Goal: Book appointment/travel/reservation

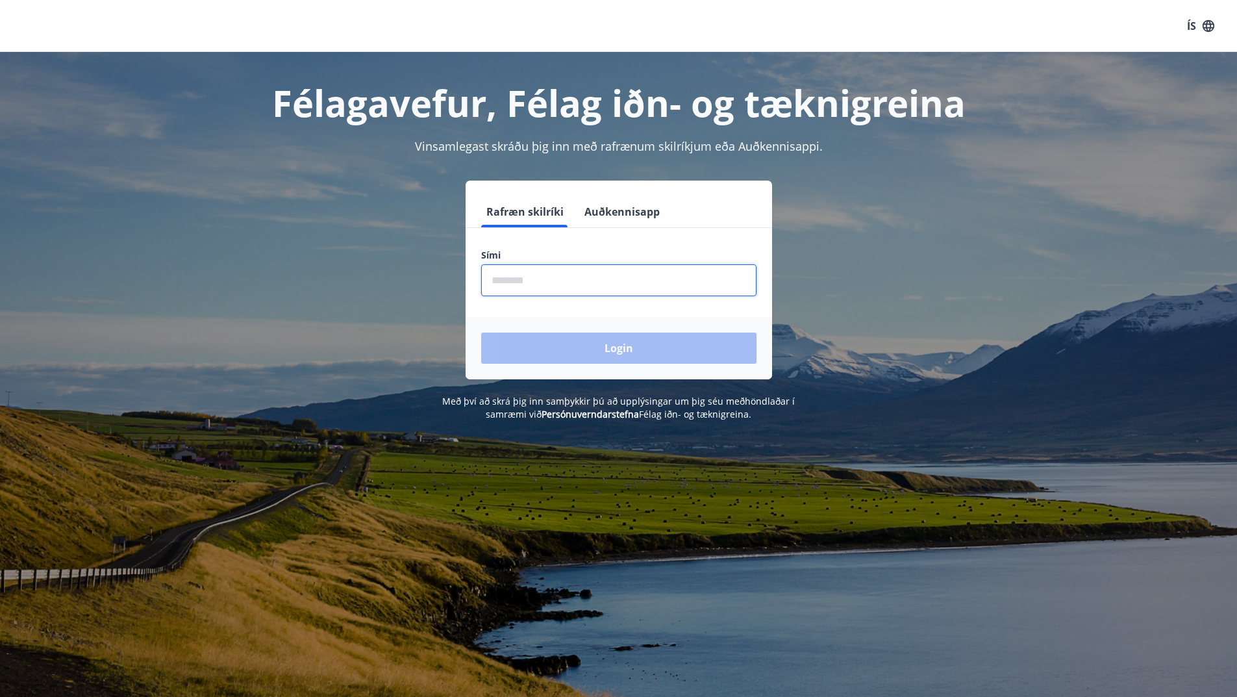
click at [520, 282] on input "phone" at bounding box center [618, 280] width 275 height 32
type input "********"
click at [590, 347] on button "Login" at bounding box center [618, 347] width 275 height 31
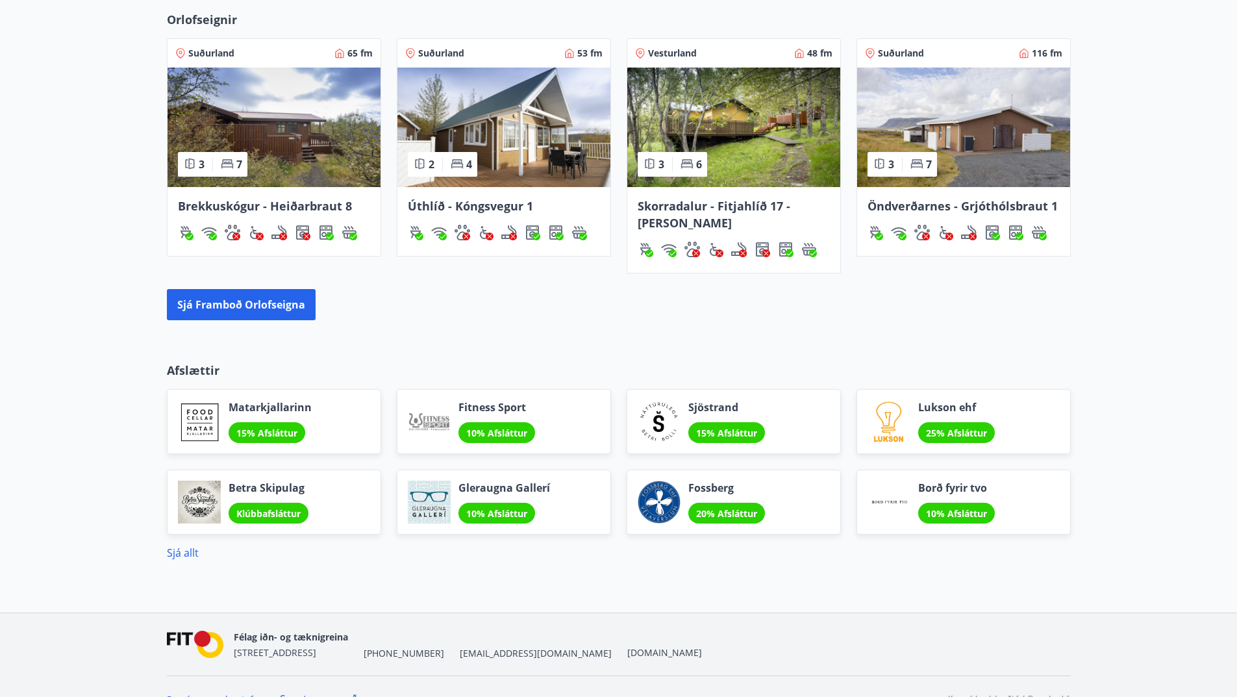
scroll to position [890, 0]
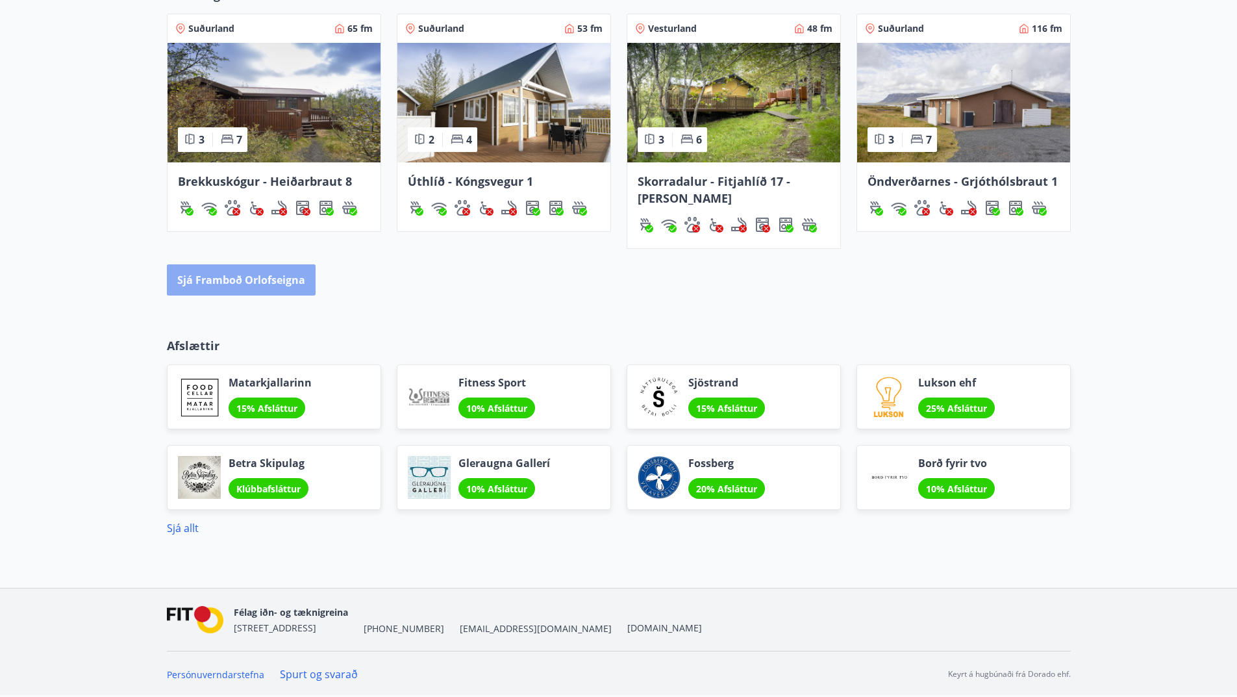
click at [249, 287] on button "Sjá framboð orlofseigna" at bounding box center [241, 279] width 149 height 31
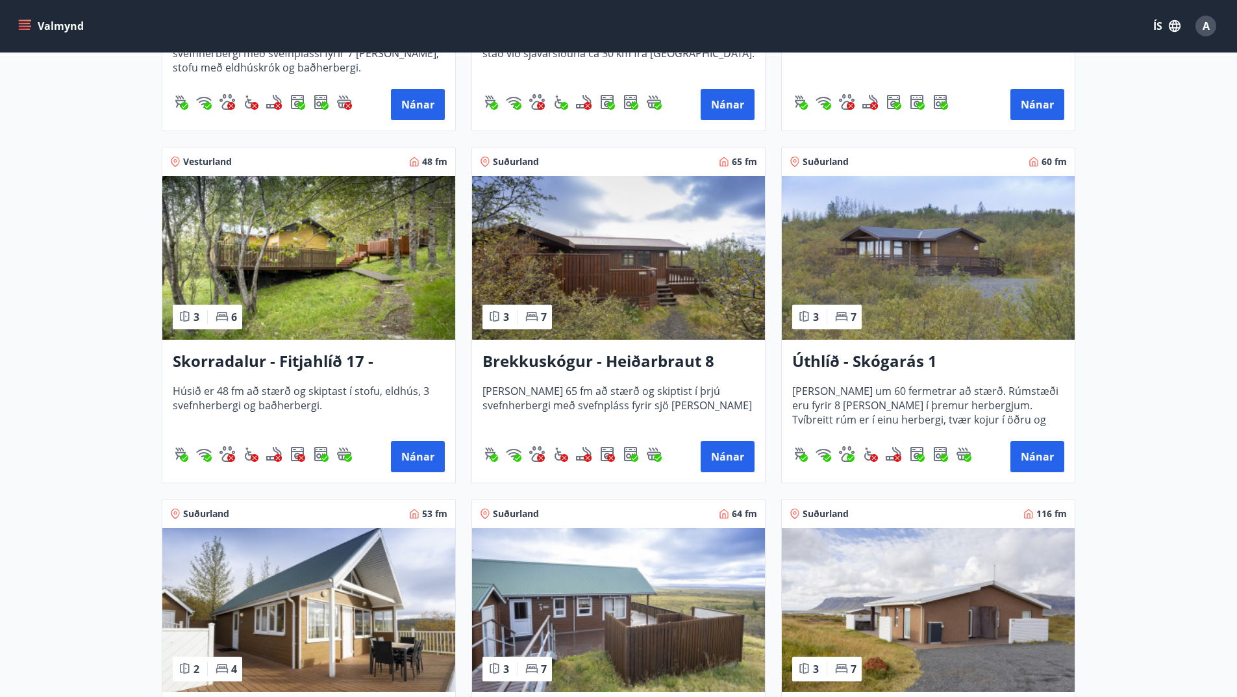
scroll to position [1558, 0]
click at [1029, 456] on button "Nánar" at bounding box center [1037, 456] width 54 height 31
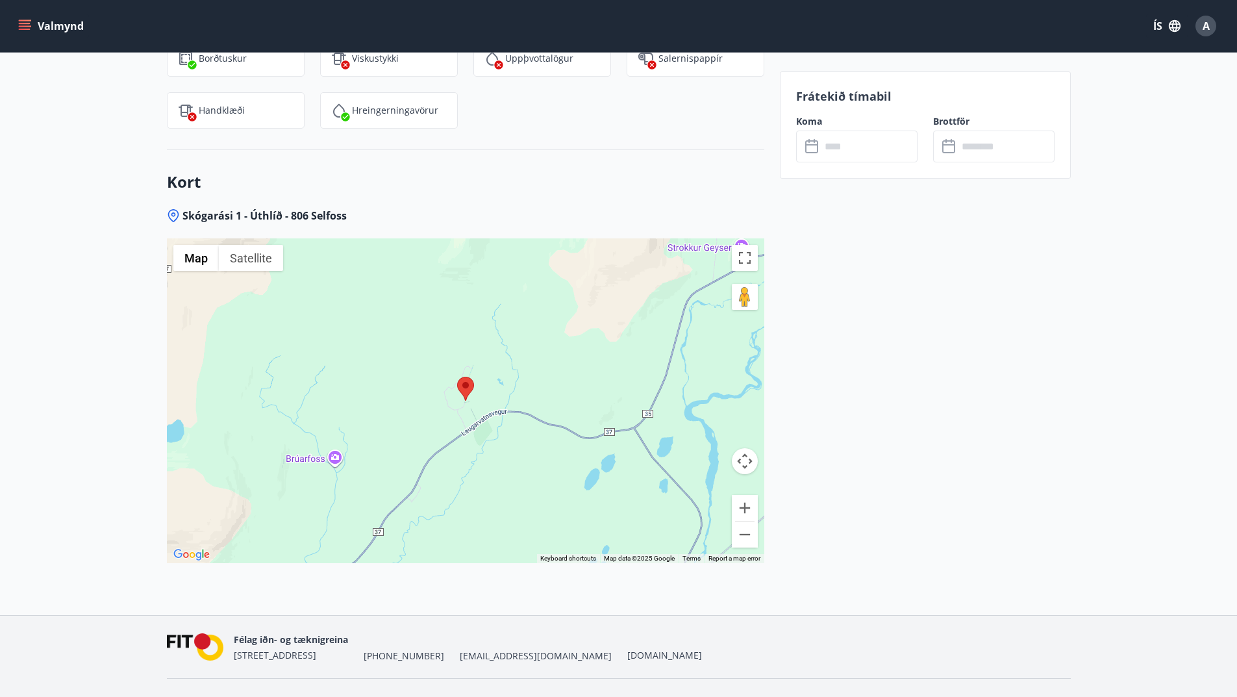
scroll to position [1577, 0]
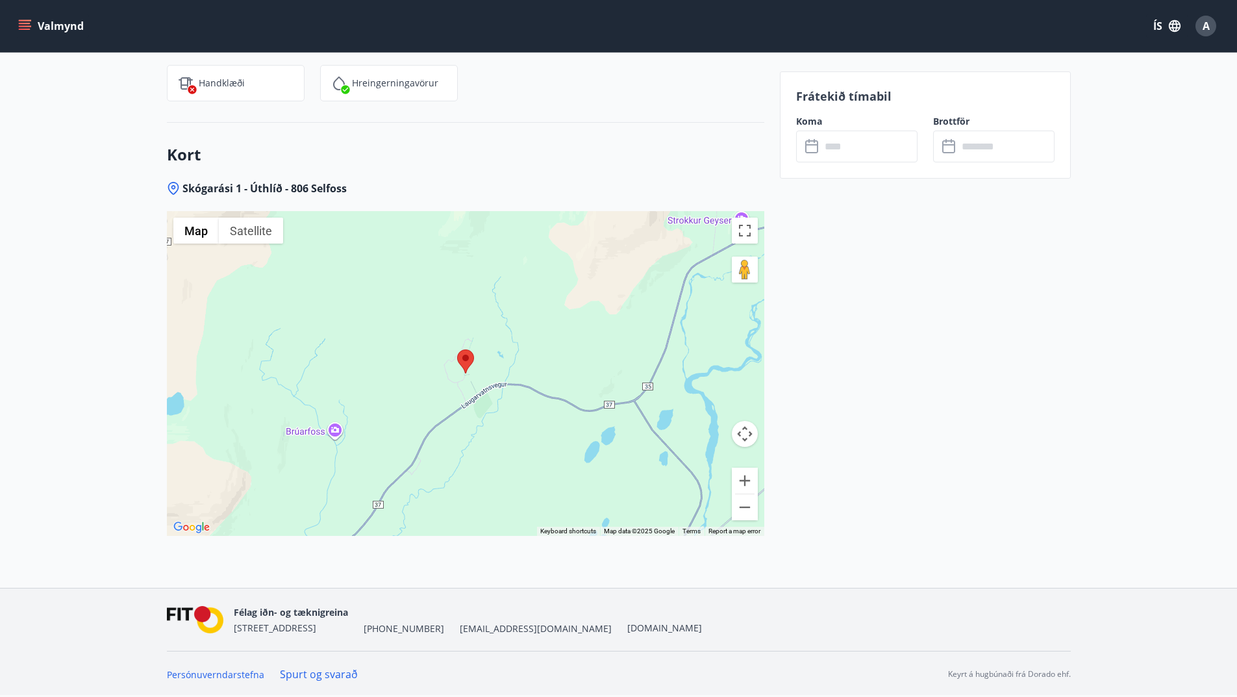
click at [412, 388] on div at bounding box center [465, 373] width 597 height 325
click at [749, 480] on button "Zoom in" at bounding box center [745, 480] width 26 height 26
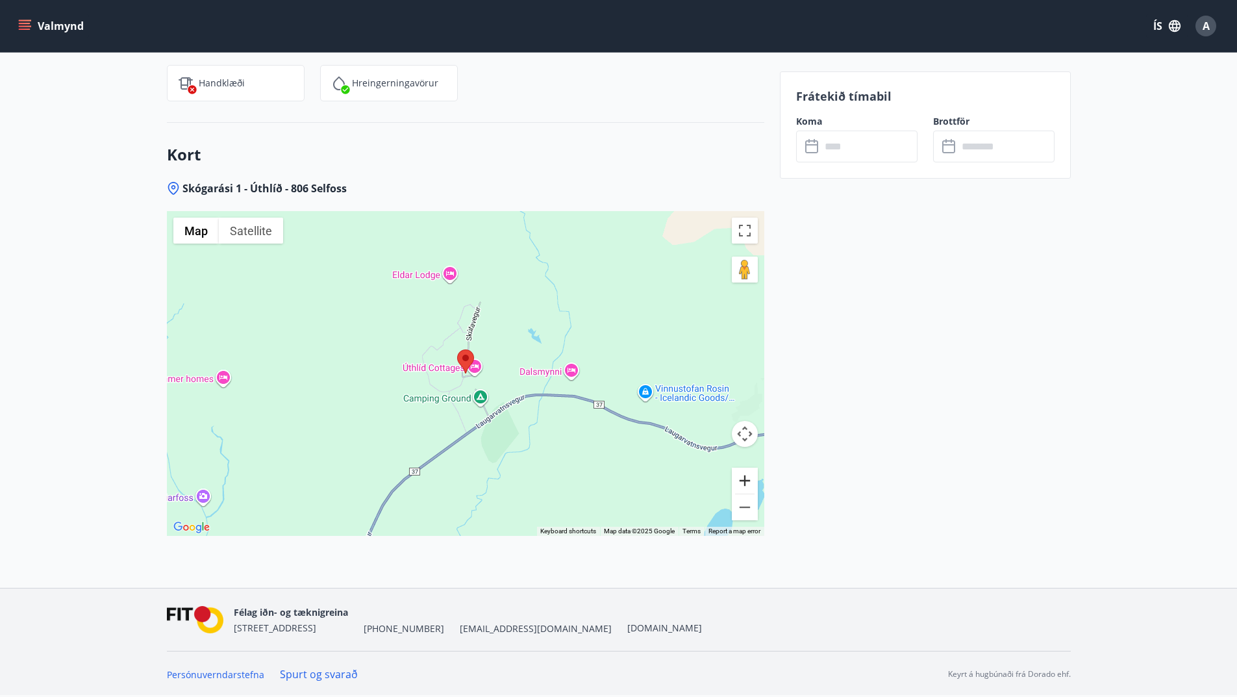
click at [749, 480] on button "Zoom in" at bounding box center [745, 480] width 26 height 26
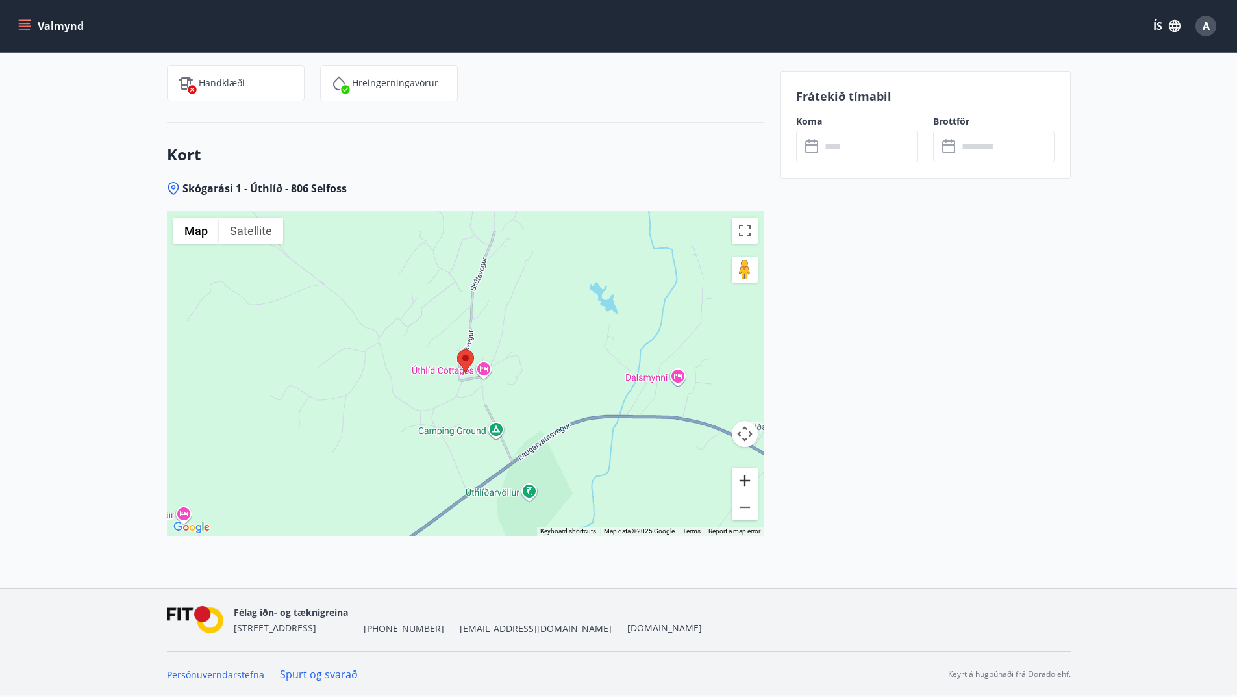
click at [744, 480] on button "Zoom in" at bounding box center [745, 480] width 26 height 26
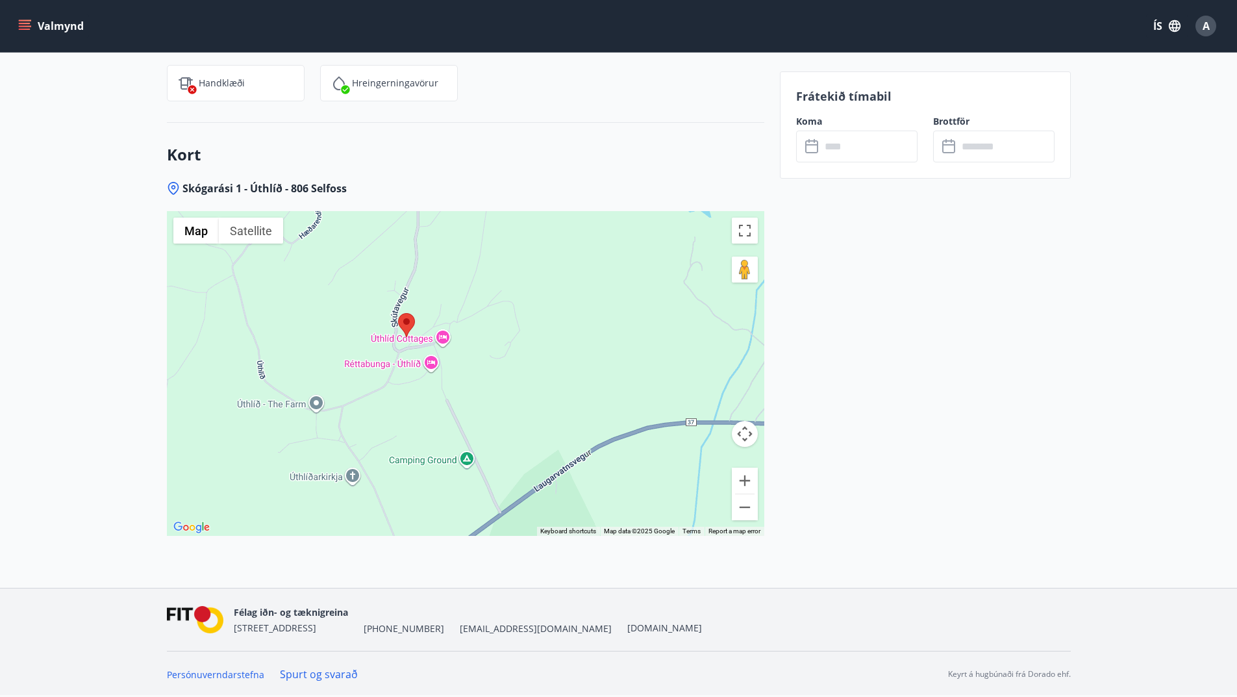
drag, startPoint x: 623, startPoint y: 414, endPoint x: 578, endPoint y: 388, distance: 51.2
click at [578, 388] on div at bounding box center [465, 373] width 597 height 325
click at [743, 480] on button "Zoom in" at bounding box center [745, 480] width 26 height 26
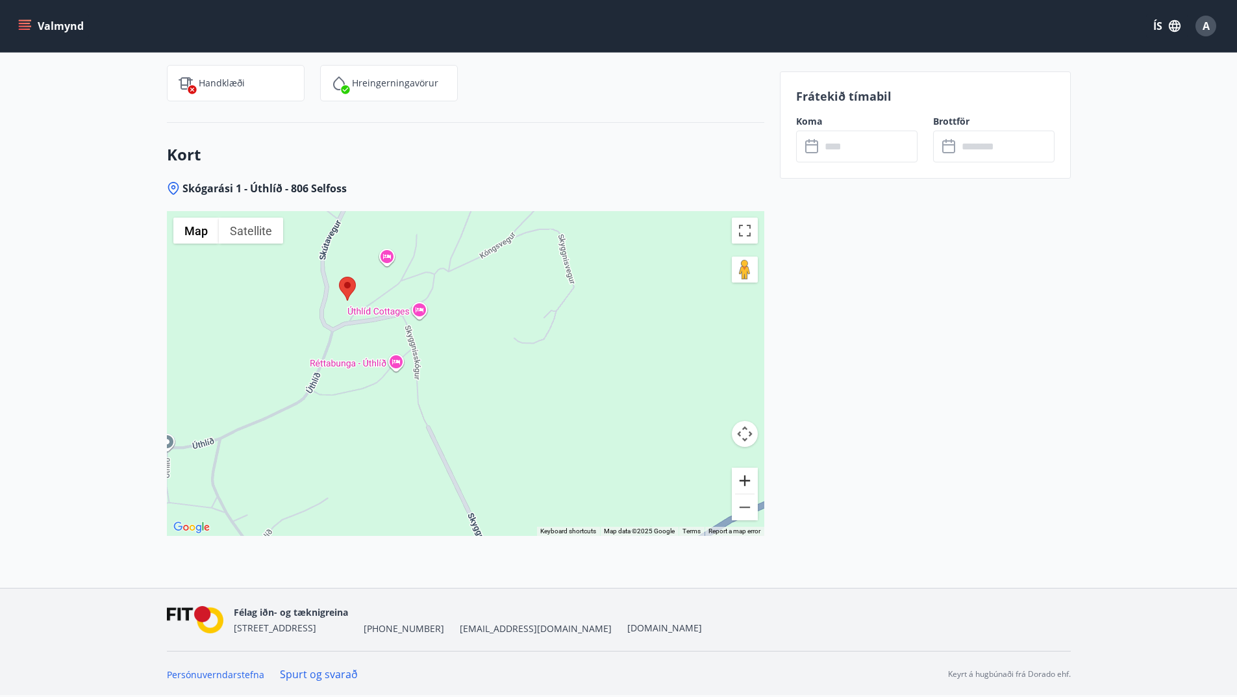
click at [743, 480] on button "Zoom in" at bounding box center [745, 480] width 26 height 26
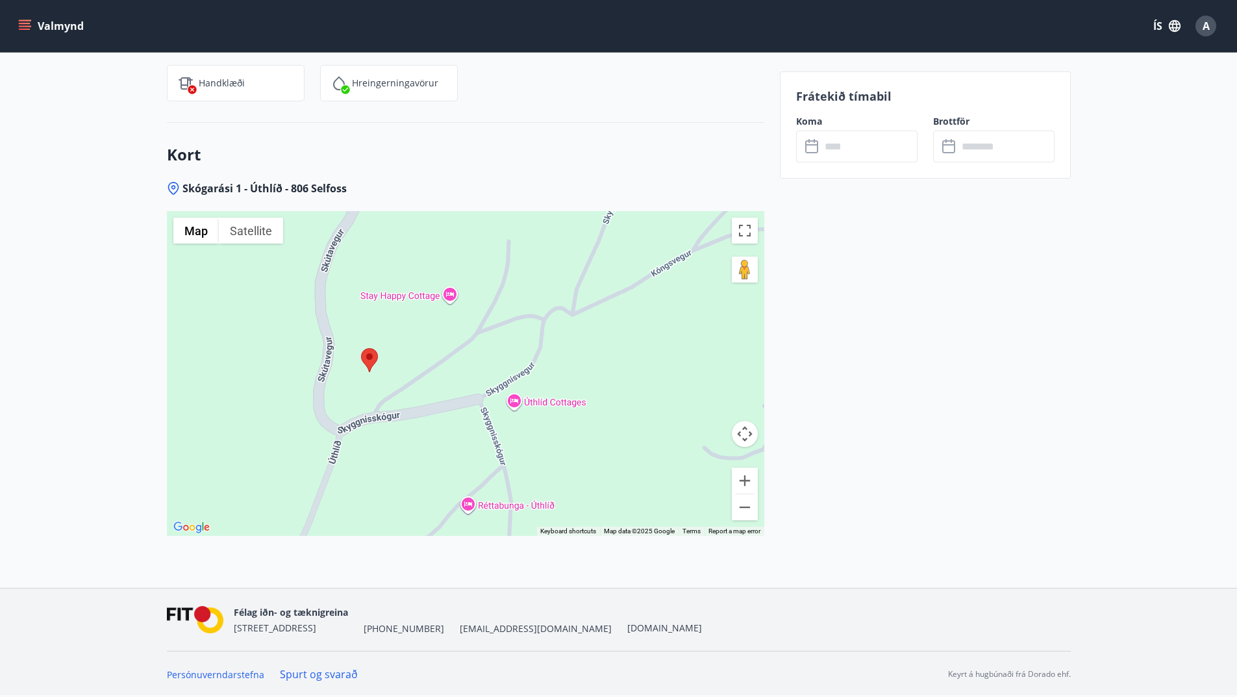
drag, startPoint x: 526, startPoint y: 268, endPoint x: 667, endPoint y: 414, distance: 202.9
click at [667, 414] on div at bounding box center [465, 373] width 597 height 325
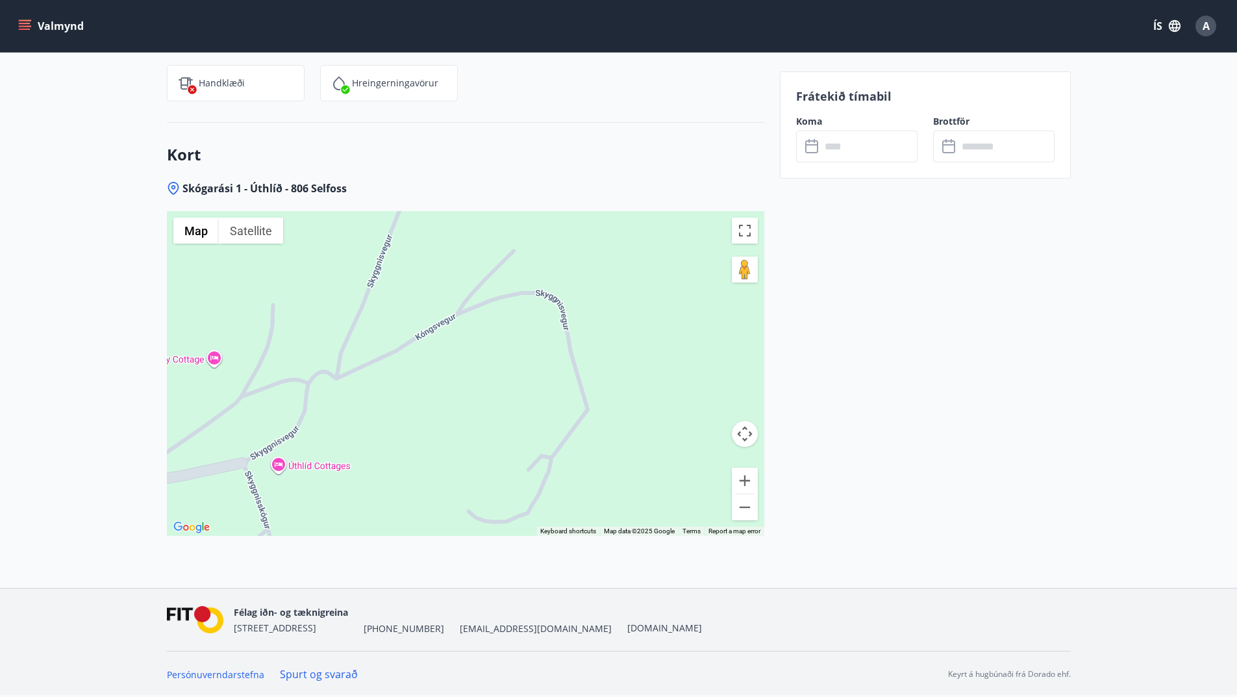
drag, startPoint x: 680, startPoint y: 362, endPoint x: 447, endPoint y: 388, distance: 234.5
click at [444, 426] on div at bounding box center [465, 373] width 597 height 325
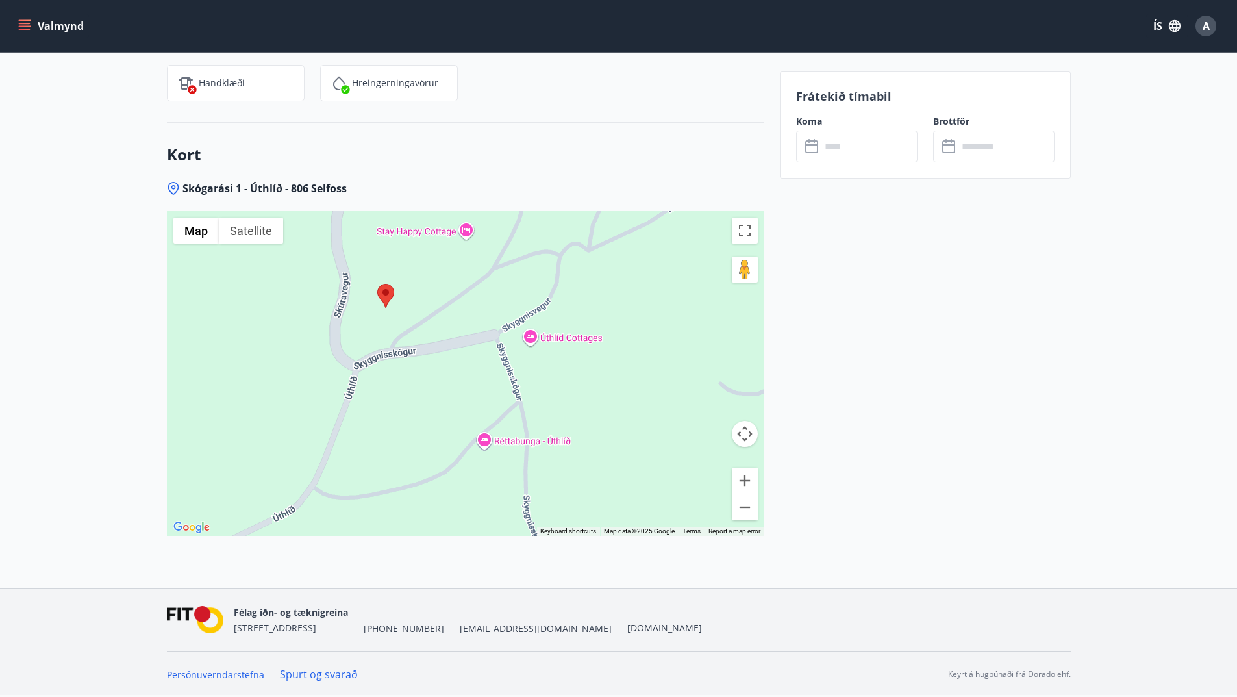
drag, startPoint x: 420, startPoint y: 261, endPoint x: 668, endPoint y: 145, distance: 273.8
click at [674, 132] on div "Kort Skógarási 1 - Úthlíð - 806 Selfoss ← Move left → Move right ↑ Move up ↓ Mo…" at bounding box center [465, 355] width 597 height 465
click at [744, 482] on button "Zoom in" at bounding box center [745, 480] width 26 height 26
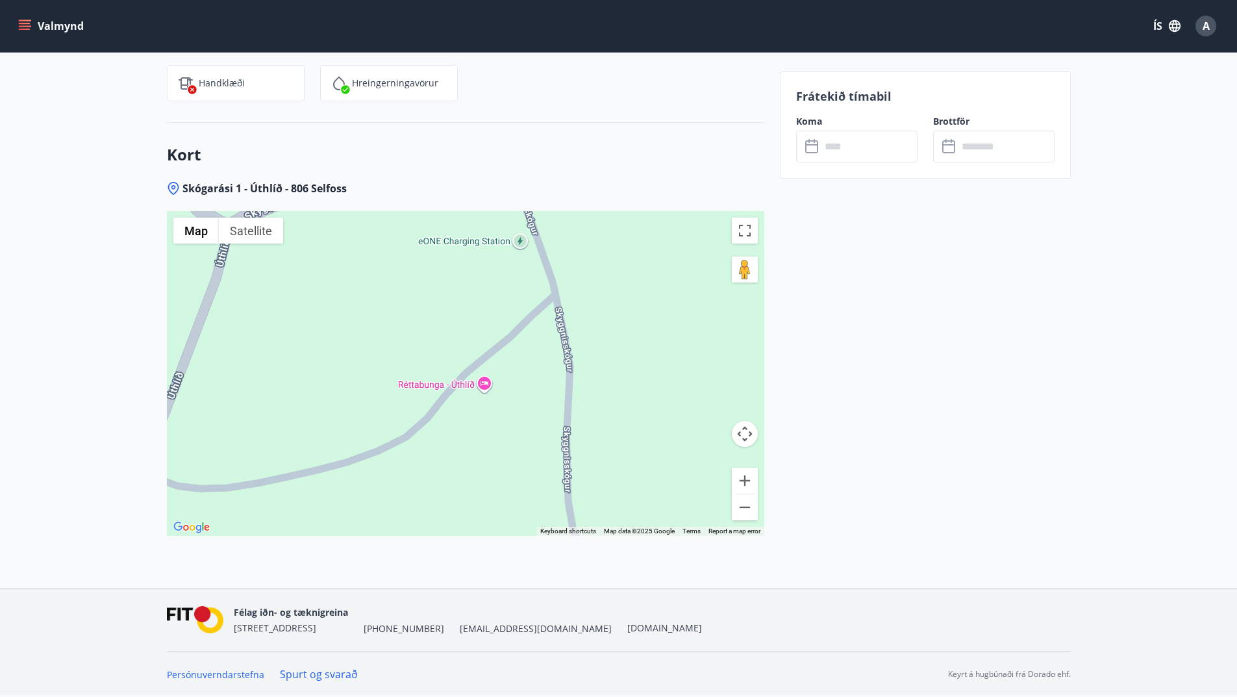
drag, startPoint x: 714, startPoint y: 297, endPoint x: 691, endPoint y: 172, distance: 127.4
click at [691, 172] on div "Kort Skógarási 1 - Úthlíð - 806 Selfoss ← Move left → Move right ↑ Move up ↓ Mo…" at bounding box center [465, 355] width 597 height 465
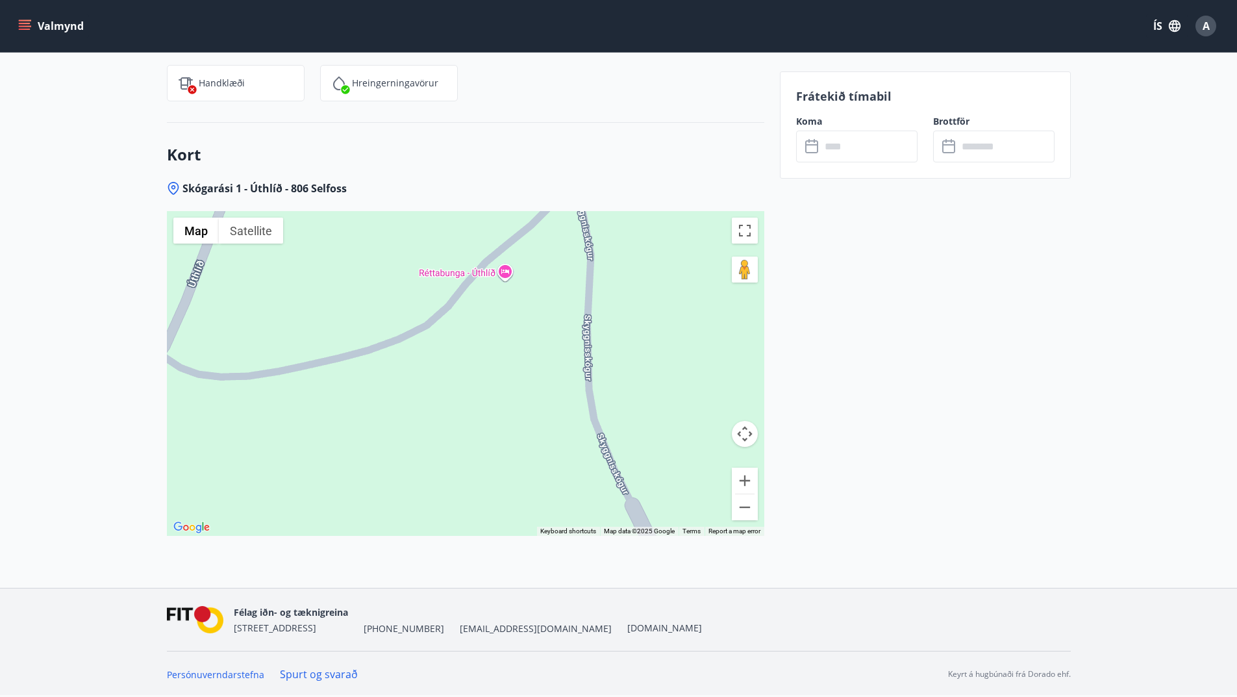
drag, startPoint x: 619, startPoint y: 418, endPoint x: 644, endPoint y: 278, distance: 141.8
click at [644, 278] on div at bounding box center [465, 373] width 597 height 325
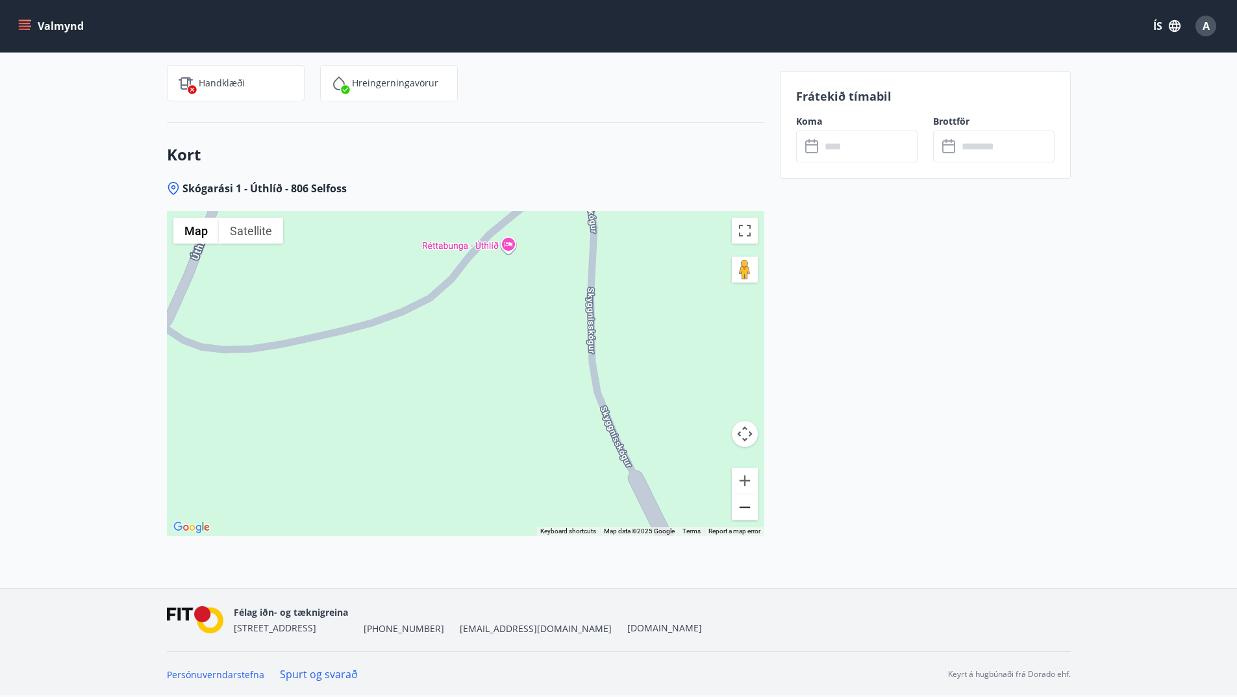
click at [740, 509] on button "Zoom out" at bounding box center [745, 507] width 26 height 26
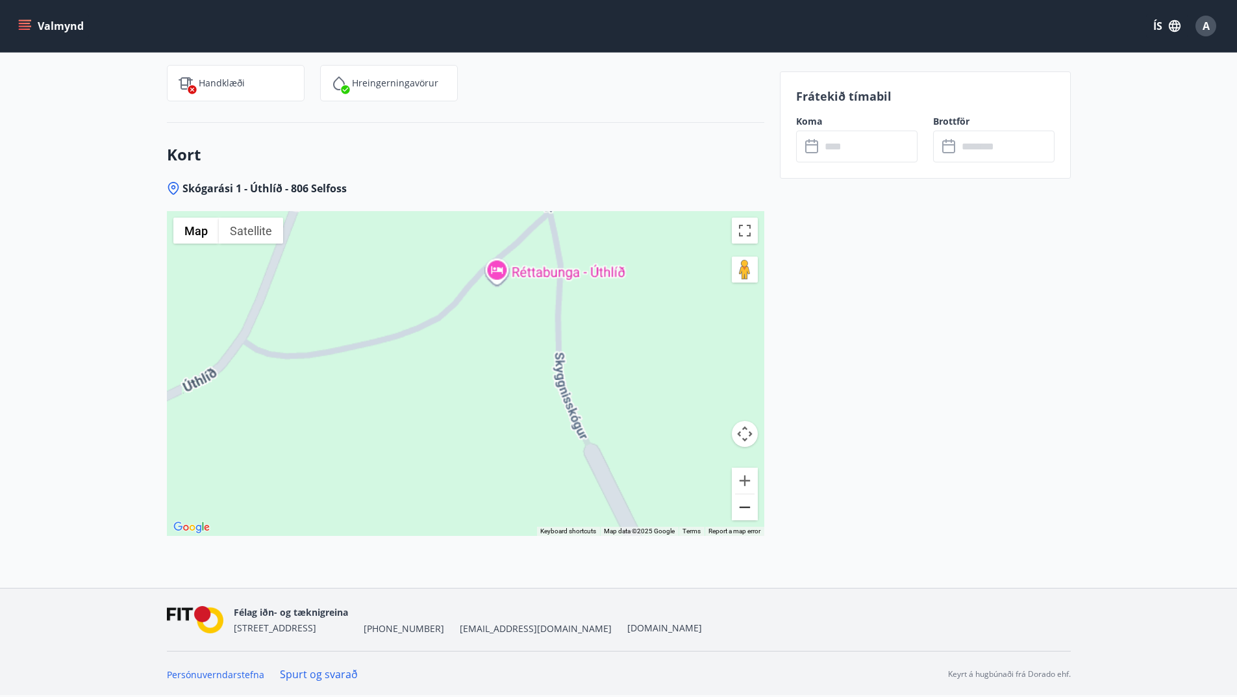
click at [740, 509] on button "Zoom out" at bounding box center [745, 507] width 26 height 26
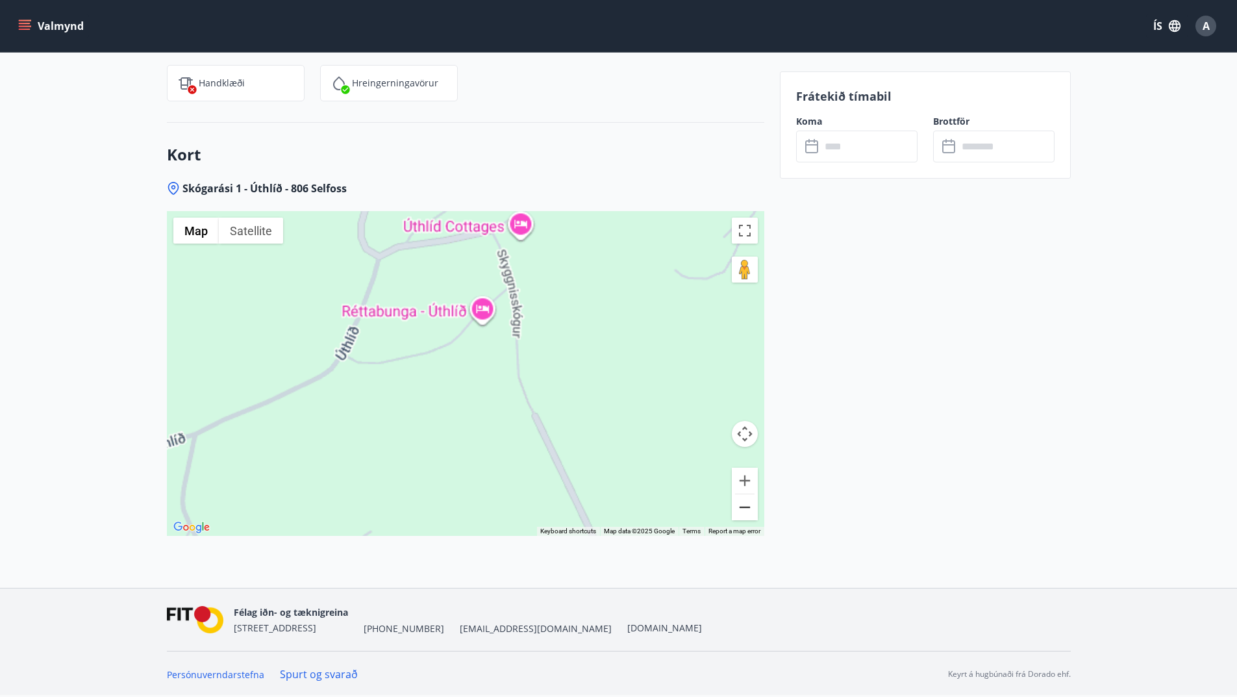
click at [740, 509] on button "Zoom out" at bounding box center [745, 507] width 26 height 26
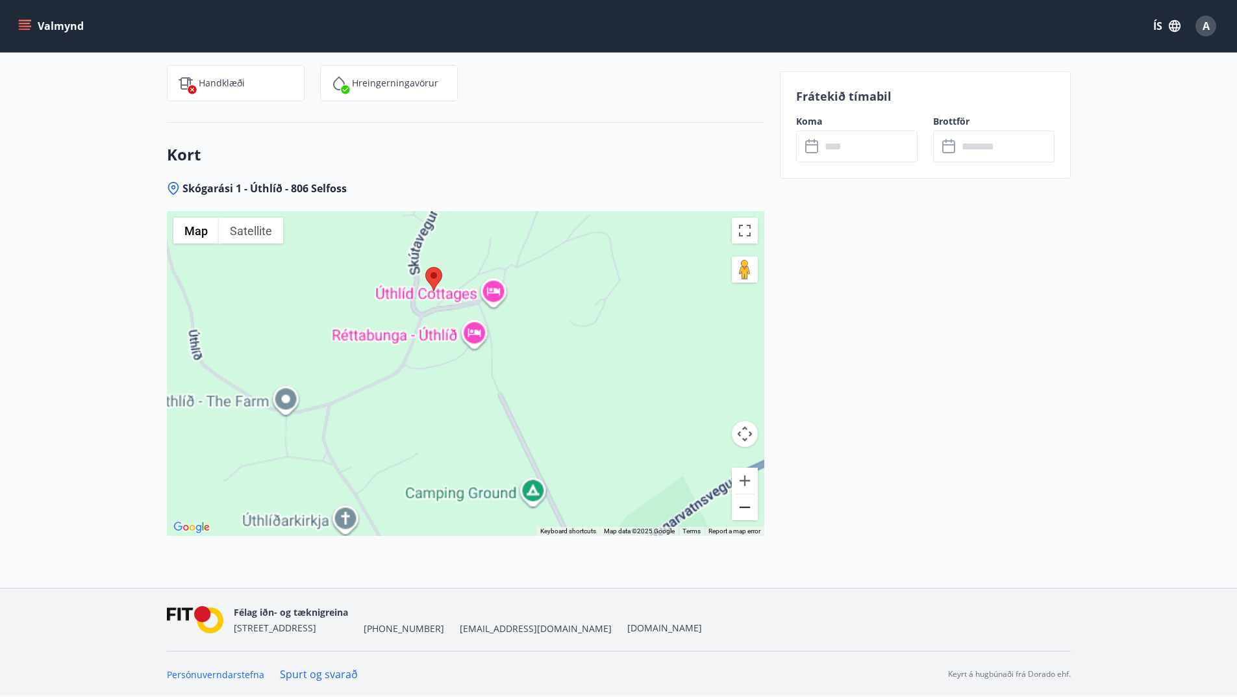
click at [740, 509] on button "Zoom out" at bounding box center [745, 507] width 26 height 26
click at [739, 508] on button "Zoom out" at bounding box center [745, 507] width 26 height 26
